Goal: Navigation & Orientation: Find specific page/section

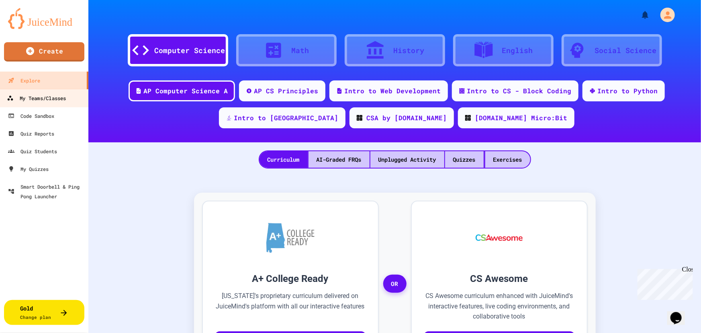
click at [28, 98] on div "My Teams/Classes" at bounding box center [36, 98] width 59 height 10
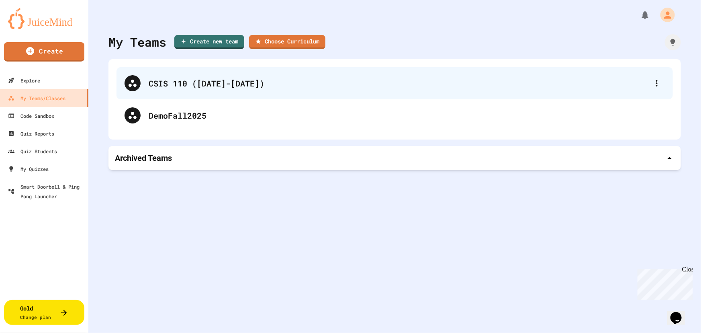
click at [149, 84] on div "CSIS 110 ([DATE]-[DATE])" at bounding box center [399, 83] width 500 height 12
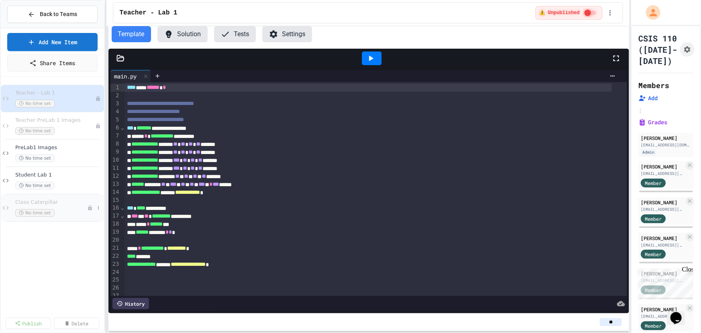
click at [38, 206] on div "Class Caterpillar No time set" at bounding box center [51, 208] width 72 height 18
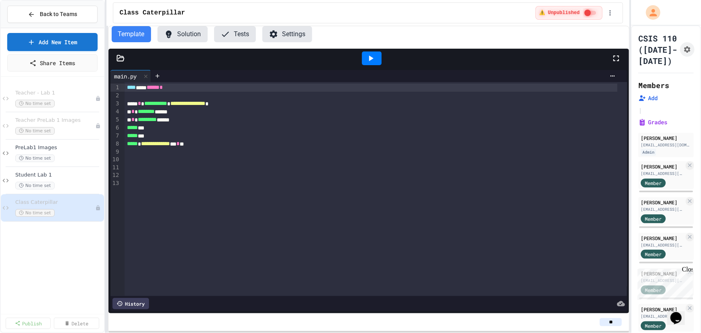
click at [122, 56] on icon at bounding box center [120, 58] width 7 height 6
